Goal: Communication & Community: Answer question/provide support

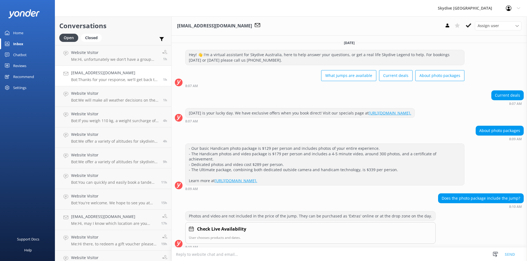
scroll to position [161, 0]
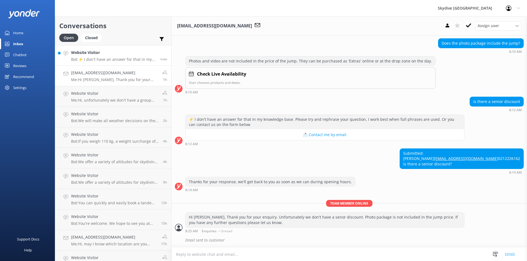
click at [105, 59] on p "Bot: ⚡ I don't have an answer for that in my knowledge base. Please try and rep…" at bounding box center [113, 59] width 85 height 5
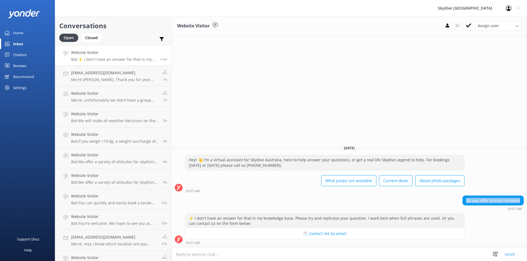
drag, startPoint x: 467, startPoint y: 201, endPoint x: 515, endPoint y: 201, distance: 48.0
click at [519, 201] on div "Do you offer license renewals" at bounding box center [493, 200] width 61 height 9
copy div "Do you offer license renewals"
click at [197, 235] on button "📩 Contact me by email" at bounding box center [324, 234] width 278 height 11
click at [192, 251] on textarea at bounding box center [348, 254] width 355 height 13
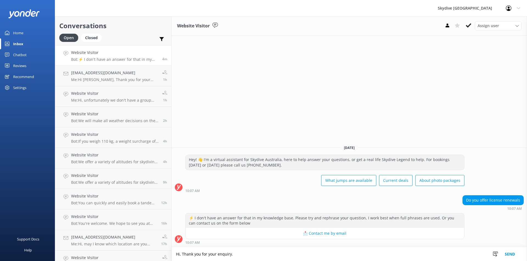
click at [232, 255] on textarea "Hi, Thank you for your enquiry." at bounding box center [348, 255] width 355 height 14
paste textarea "a fun jumper who hasnt jumped in a few years. They would need to do a recurrenc…"
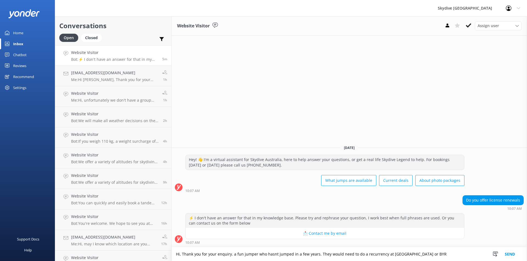
click at [257, 254] on textarea "Hi, Thank you for your enquiry. a fun jumper who hasnt jumped in a few years. T…" at bounding box center [348, 255] width 355 height 14
click at [268, 255] on textarea "Hi, Thank you for your enquiry. a fun jumper who hasnt jumped in a few years. T…" at bounding box center [348, 255] width 355 height 14
click at [287, 254] on textarea "Hi, Thank you for your enquiry. You haven't jumped in a few years. They would n…" at bounding box center [348, 255] width 355 height 14
click at [300, 255] on textarea "Hi, Thank you for your enquiry. You haven't jumped in a few years? They would n…" at bounding box center [348, 255] width 355 height 14
click at [320, 255] on textarea "Hi, Thank you for your enquiry. You haven't jumped in a few years? If so, would…" at bounding box center [348, 255] width 355 height 14
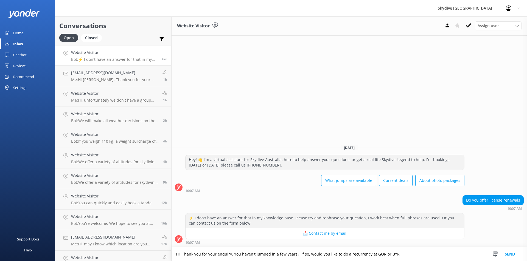
drag, startPoint x: 353, startPoint y: 255, endPoint x: 451, endPoint y: 250, distance: 98.1
click at [451, 250] on textarea "Hi, Thank you for your enquiry. You haven't jumped in a few years? If so, would…" at bounding box center [348, 255] width 355 height 14
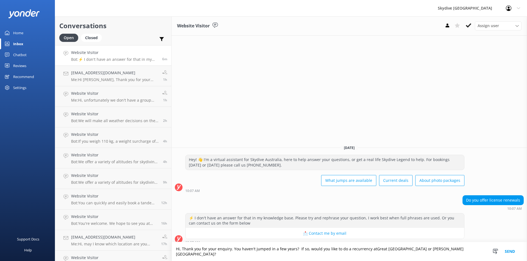
click at [364, 255] on textarea "Hi, Thank you for your enquiry. You haven't jumped in a few years? If so, would…" at bounding box center [348, 252] width 355 height 19
drag, startPoint x: 349, startPoint y: 255, endPoint x: 443, endPoint y: 250, distance: 93.9
click at [443, 250] on textarea "Hi, Thank you for your enquiry. You haven't jumped in a few years? If so, would…" at bounding box center [348, 252] width 355 height 19
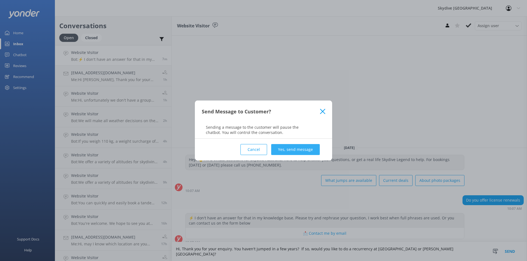
type textarea "Hi, Thank you for your enquiry. You haven't jumped in a few years? If so, would…"
click at [311, 150] on button "Yes, send message" at bounding box center [295, 149] width 49 height 11
